Goal: Task Accomplishment & Management: Manage account settings

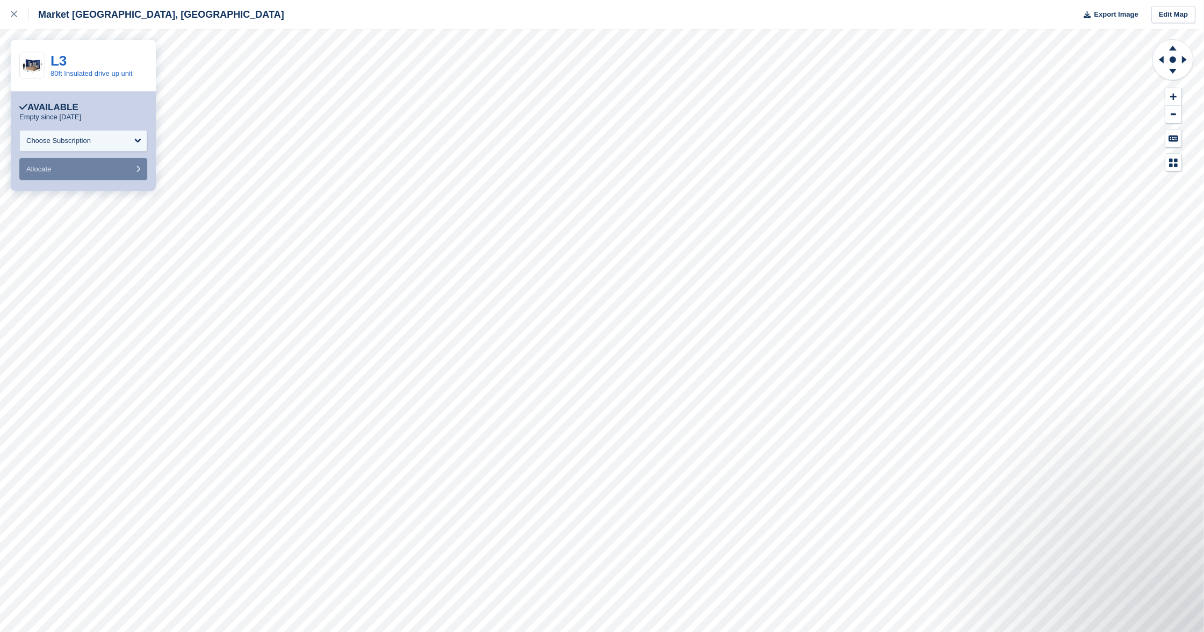
click at [51, 60] on link "L3" at bounding box center [58, 61] width 16 height 16
click at [66, 59] on link "L2" at bounding box center [58, 61] width 16 height 16
click at [62, 63] on link "L1" at bounding box center [58, 61] width 16 height 16
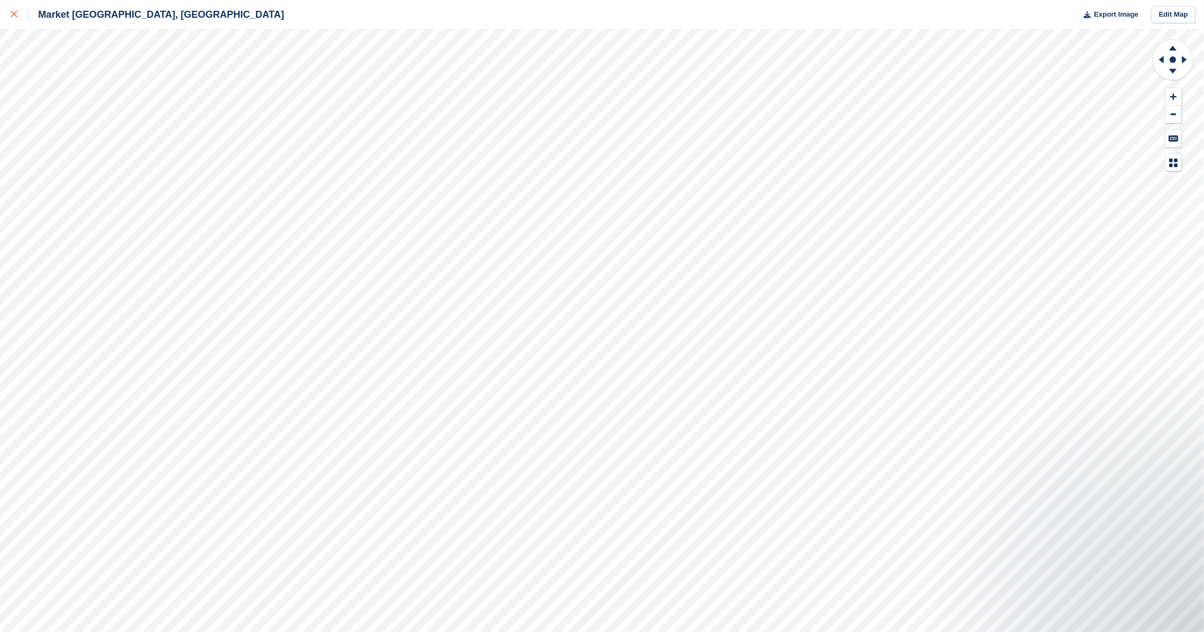
click at [11, 16] on icon at bounding box center [14, 14] width 6 height 6
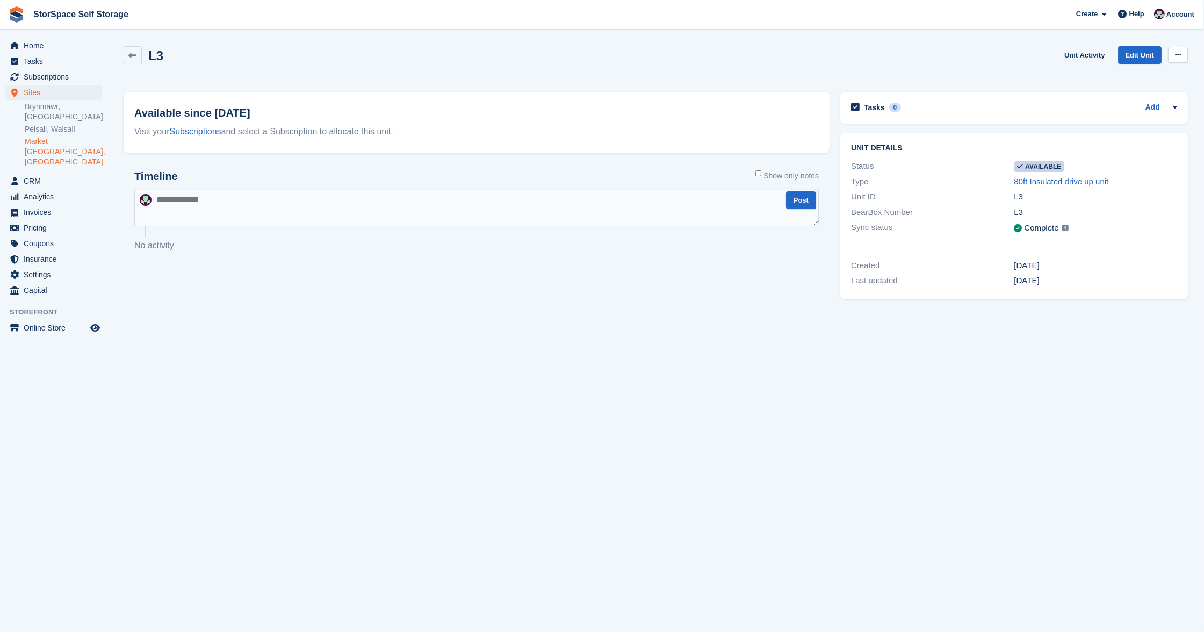
click at [1182, 56] on button at bounding box center [1178, 55] width 20 height 16
click at [1157, 76] on p "Make unavailable" at bounding box center [1135, 76] width 93 height 14
click at [1179, 59] on button at bounding box center [1178, 55] width 20 height 16
click at [1149, 77] on p "Make unavailable" at bounding box center [1135, 76] width 93 height 14
click at [1179, 53] on icon at bounding box center [1178, 54] width 6 height 7
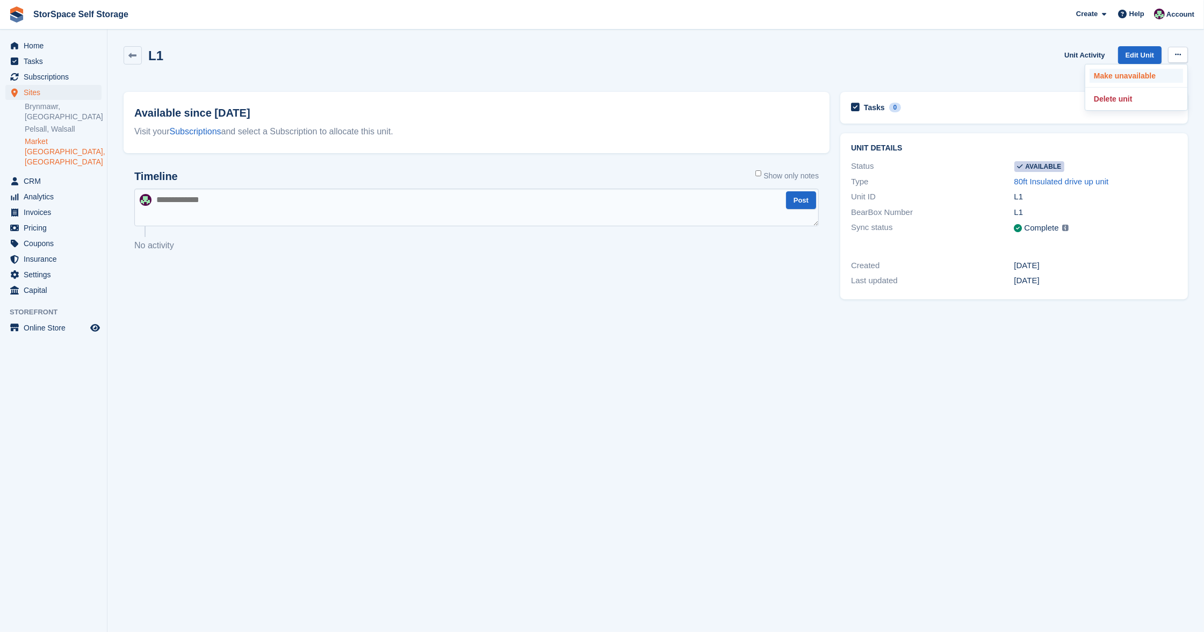
click at [1162, 74] on p "Make unavailable" at bounding box center [1135, 76] width 93 height 14
click at [1162, 74] on div "Unit Activity Edit Unit Make unavailable Delete unit" at bounding box center [1124, 61] width 128 height 31
